Goal: Task Accomplishment & Management: Complete application form

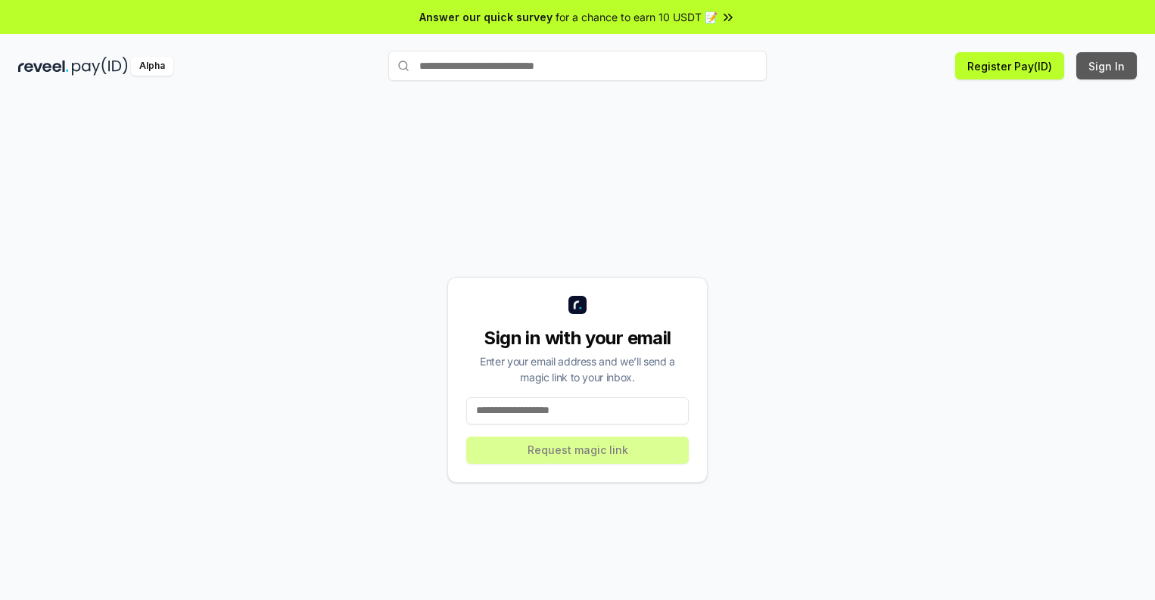
click at [1107, 66] on button "Sign In" at bounding box center [1106, 65] width 61 height 27
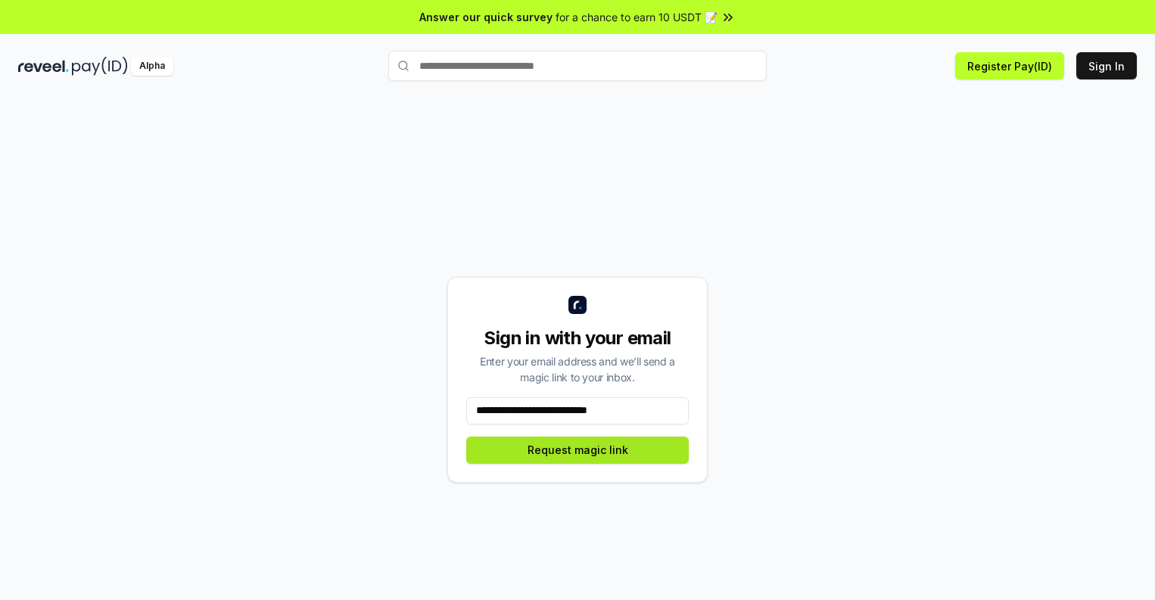
type input "**********"
click at [577, 449] on button "Request magic link" at bounding box center [577, 450] width 222 height 27
